Goal: Task Accomplishment & Management: Use online tool/utility

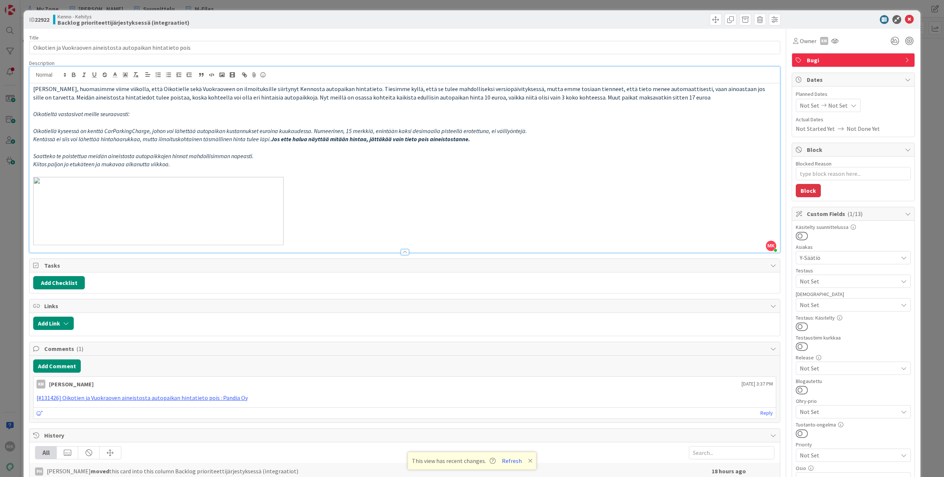
scroll to position [158, 0]
click at [152, 6] on div "ID 22922 Kenno - Kehitys Backlog prioriteettijärjestyksessä (integraatiot) Titl…" at bounding box center [472, 238] width 944 height 477
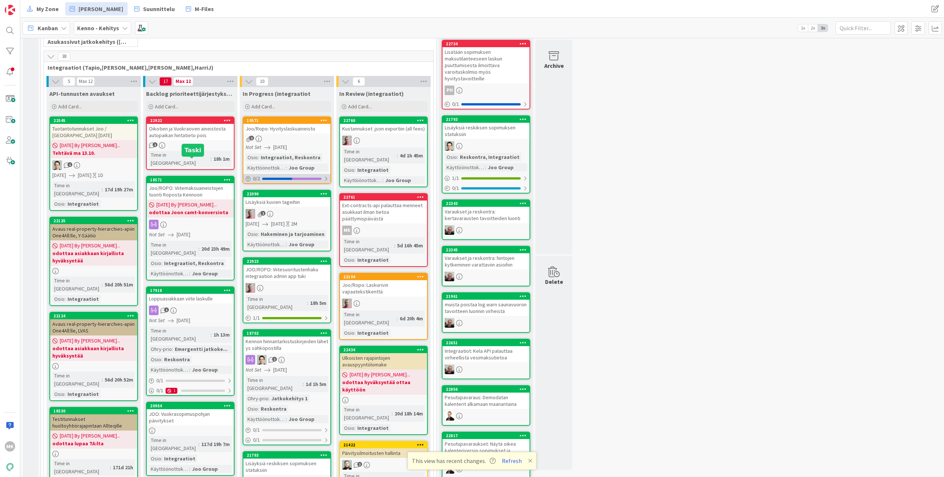
scroll to position [221, 0]
click at [309, 129] on div "Joo/Ropo: Hyvityslaskuaineisto" at bounding box center [286, 129] width 87 height 10
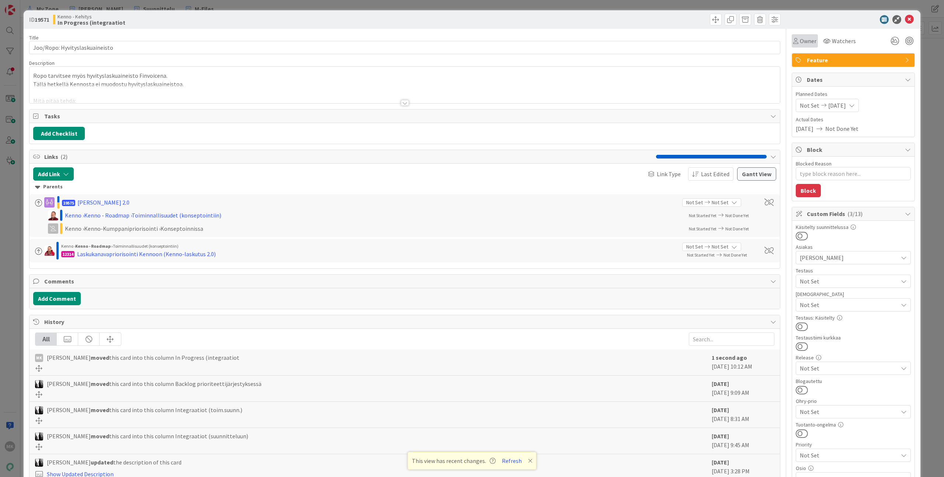
click at [807, 42] on span "Owner" at bounding box center [808, 40] width 17 height 9
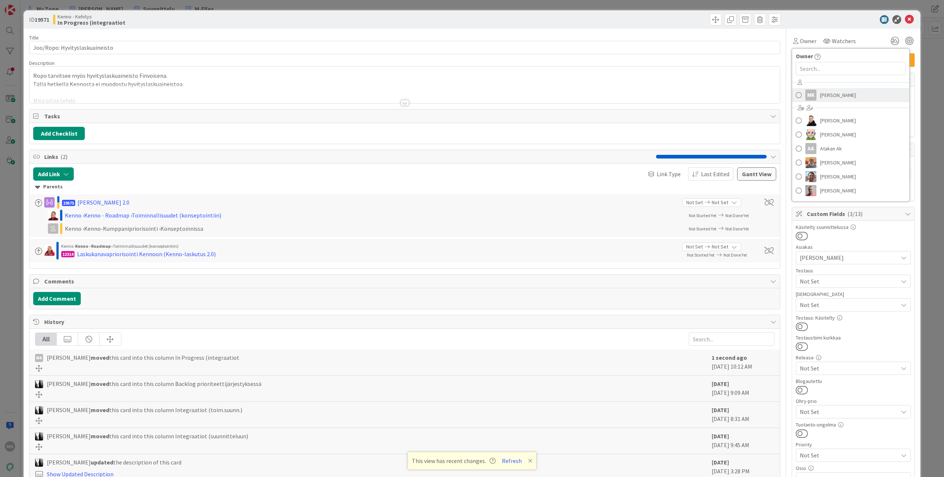
click at [824, 93] on span "[PERSON_NAME]" at bounding box center [838, 95] width 36 height 11
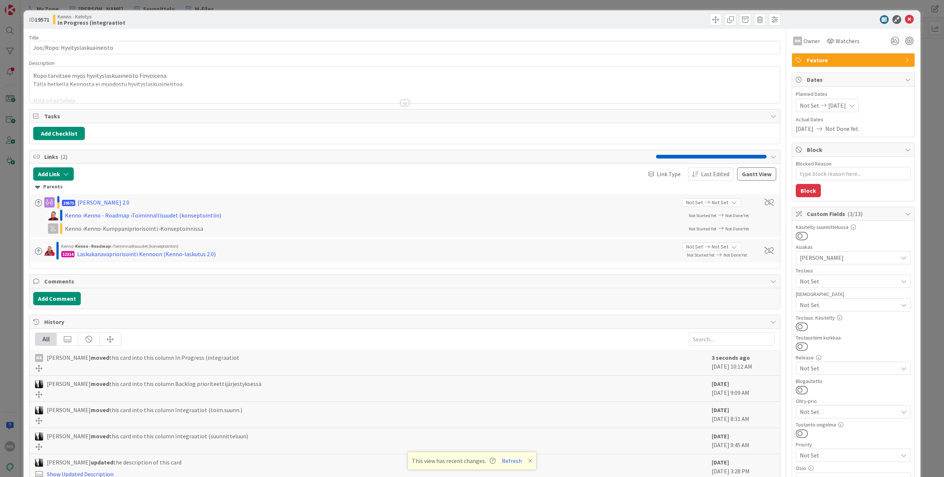
type textarea "x"
click at [667, 14] on div at bounding box center [594, 20] width 374 height 12
click at [670, 6] on div "ID 19571 Kenno - Kehitys In Progress (integraatiot Title 30 / 128 Joo/Ropo: Hyv…" at bounding box center [472, 238] width 944 height 477
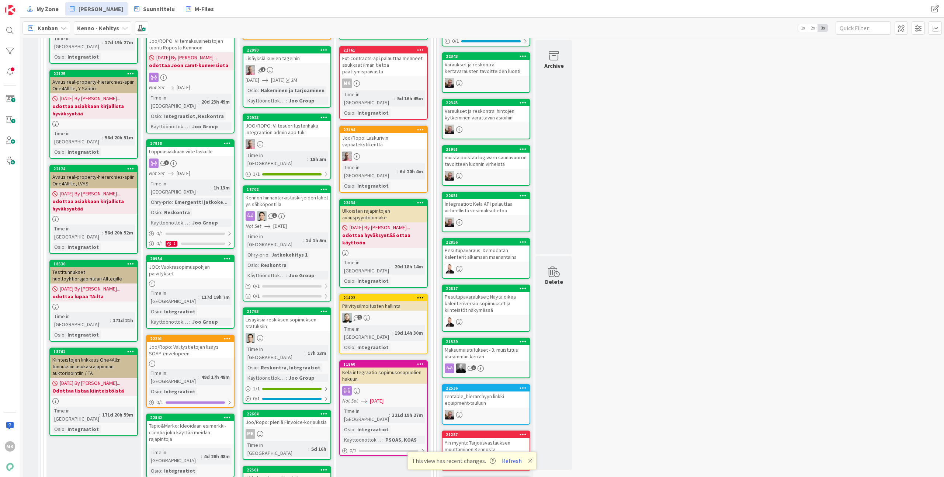
scroll to position [504, 0]
